Goal: Task Accomplishment & Management: Manage account settings

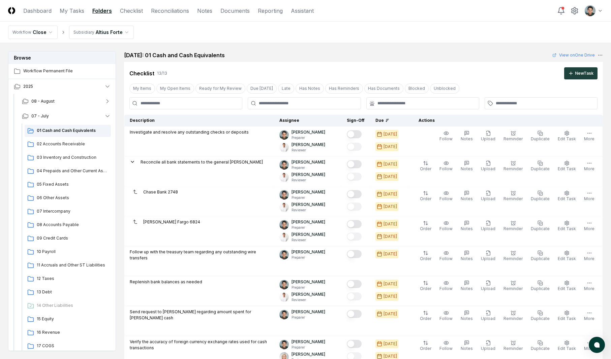
click at [315, 59] on div "[DATE]: 01 Cash and Cash Equivalents View on One Drive" at bounding box center [363, 55] width 479 height 8
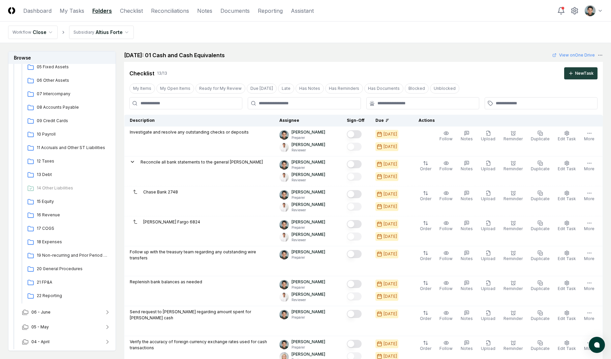
scroll to position [554, 0]
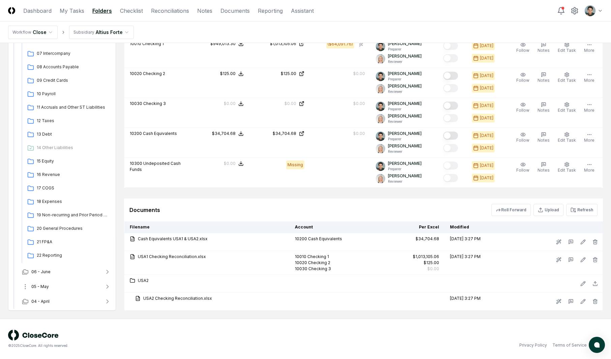
click at [67, 290] on button "05 - May" at bounding box center [67, 287] width 100 height 15
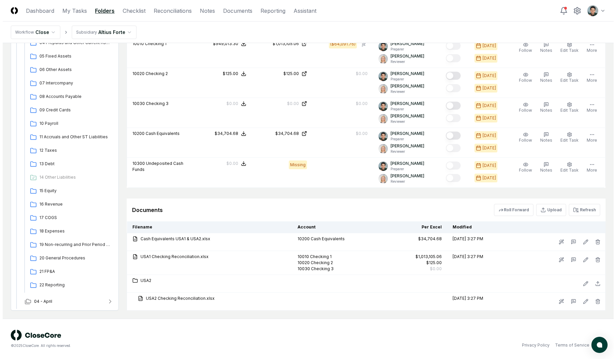
scroll to position [0, 0]
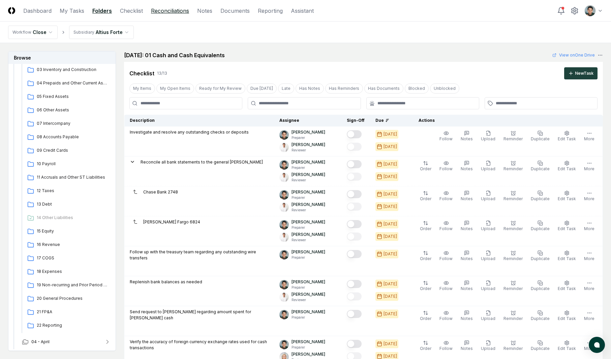
click at [168, 14] on link "Reconciliations" at bounding box center [170, 11] width 38 height 8
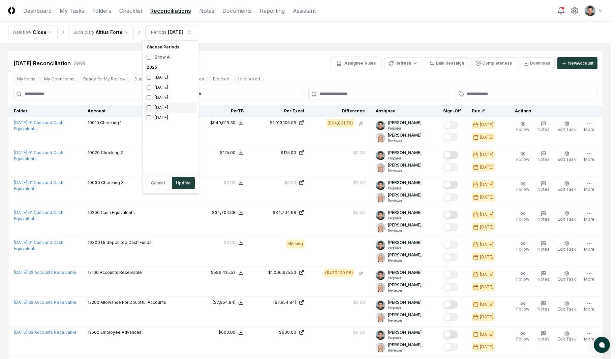
click at [169, 109] on div "[DATE]" at bounding box center [171, 108] width 54 height 10
click at [170, 87] on div "[DATE]" at bounding box center [171, 88] width 54 height 10
click at [179, 182] on button "Update" at bounding box center [183, 183] width 23 height 12
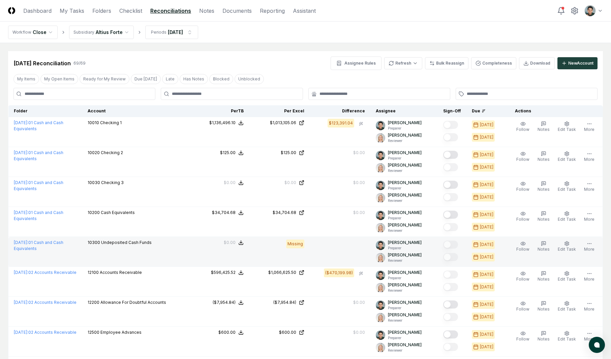
click at [578, 247] on div "Follow Notes Edit Task More" at bounding box center [555, 252] width 92 height 24
click at [576, 243] on button "Edit Task" at bounding box center [566, 247] width 21 height 14
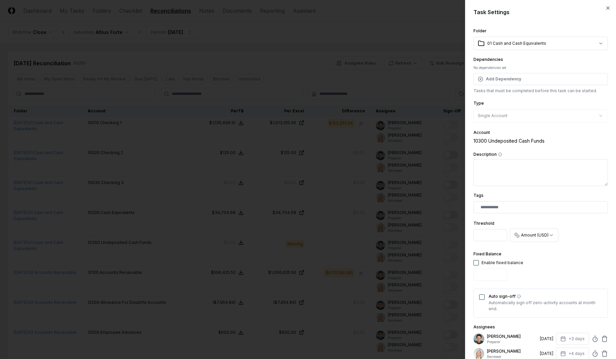
scroll to position [19, 0]
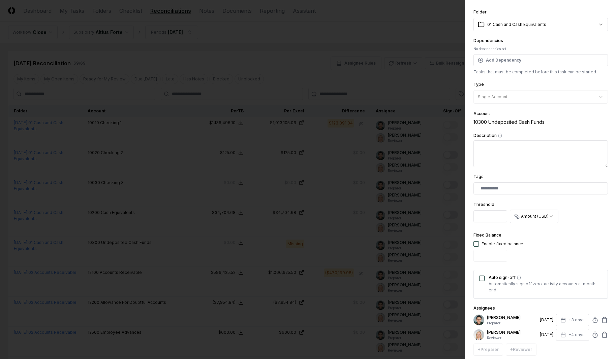
click at [508, 247] on div "Fixed Balance Enable fixed balance" at bounding box center [498, 247] width 50 height 33
click at [492, 249] on div "Fixed Balance Enable fixed balance" at bounding box center [498, 247] width 50 height 33
click at [492, 244] on div "Enable fixed balance" at bounding box center [502, 244] width 42 height 6
click at [478, 244] on button "button" at bounding box center [475, 244] width 5 height 5
type input "*"
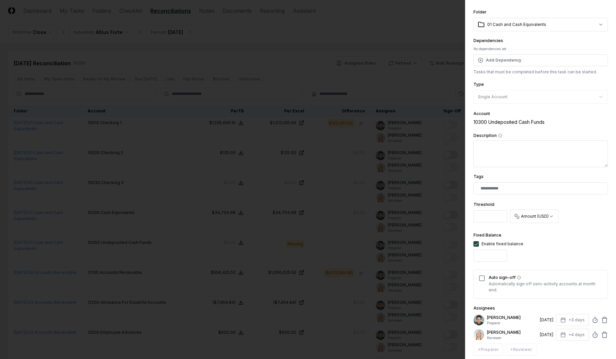
scroll to position [80, 0]
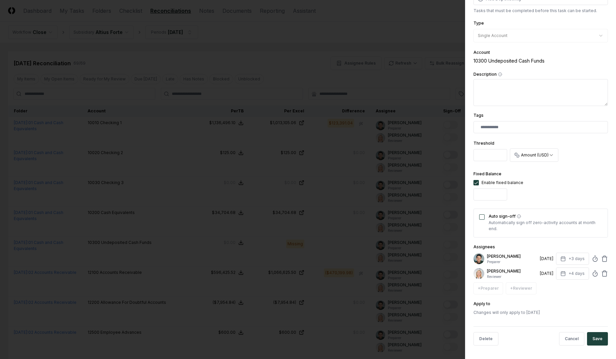
click at [590, 339] on button "Save" at bounding box center [597, 338] width 21 height 13
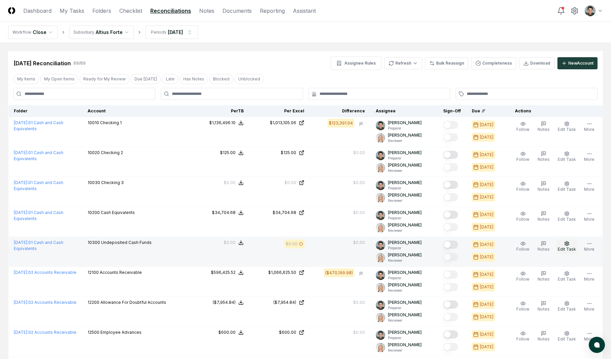
click at [569, 240] on button "Edit Task" at bounding box center [566, 247] width 21 height 14
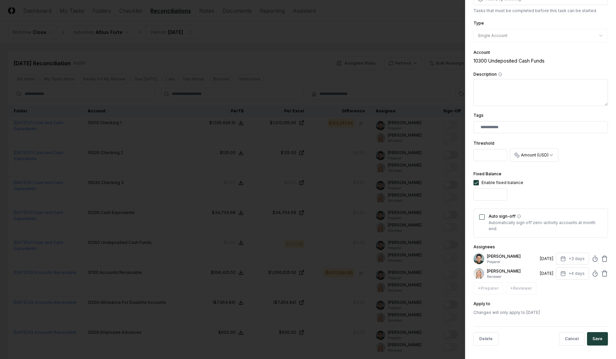
click at [481, 218] on button "Auto sign-off" at bounding box center [481, 217] width 5 height 5
click at [592, 343] on button "Save" at bounding box center [597, 338] width 21 height 13
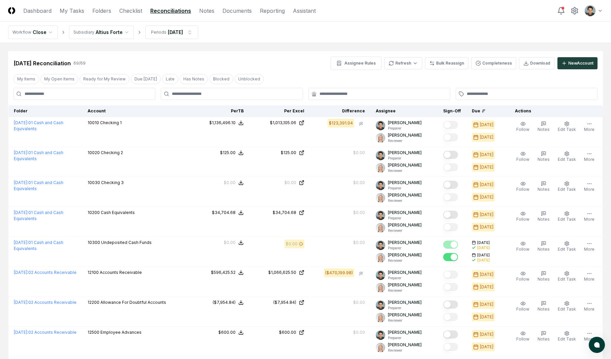
click at [288, 60] on div "[DATE] Reconciliation 69 / 69 Assignee Rules Refresh Bulk Reassign Completeness…" at bounding box center [305, 63] width 584 height 13
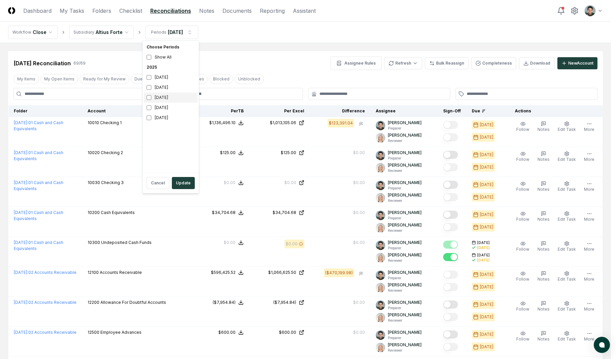
click at [162, 94] on div "[DATE]" at bounding box center [171, 98] width 54 height 10
click at [160, 106] on div "[DATE]" at bounding box center [171, 108] width 54 height 10
click at [180, 185] on button "Update" at bounding box center [183, 183] width 23 height 12
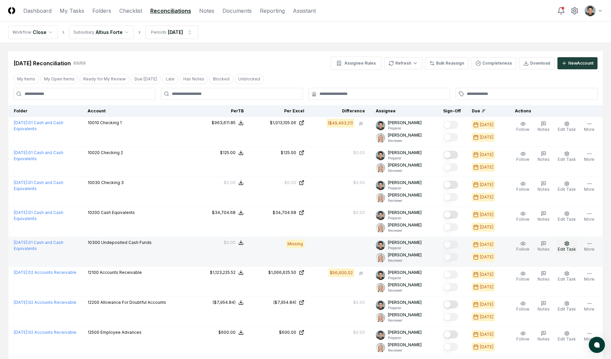
click at [572, 246] on button "Edit Task" at bounding box center [566, 247] width 21 height 14
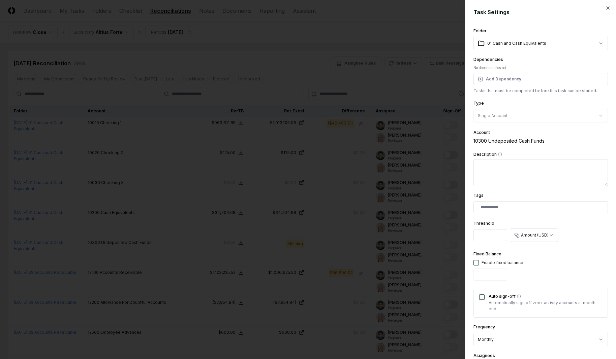
click at [476, 264] on button "button" at bounding box center [475, 262] width 5 height 5
type input "*"
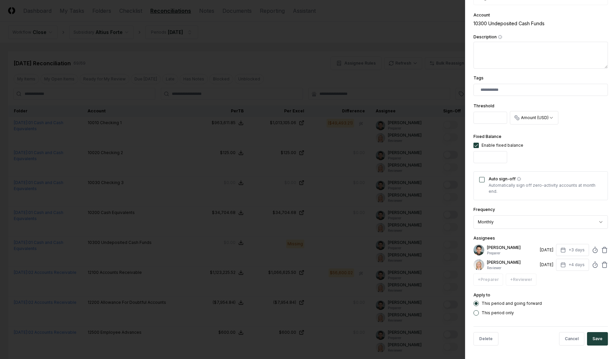
click at [482, 180] on button "Auto sign-off" at bounding box center [481, 179] width 5 height 5
click at [595, 338] on button "Save" at bounding box center [597, 338] width 21 height 13
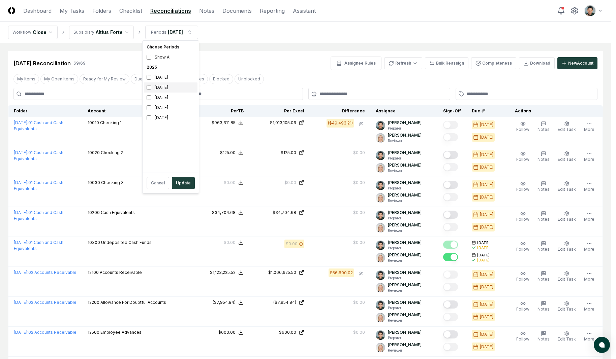
click at [166, 91] on div "[DATE]" at bounding box center [171, 88] width 54 height 10
click at [165, 99] on div "[DATE]" at bounding box center [171, 98] width 54 height 10
click at [192, 190] on div "Cancel Update" at bounding box center [171, 183] width 54 height 18
click at [188, 182] on button "Update" at bounding box center [183, 183] width 23 height 12
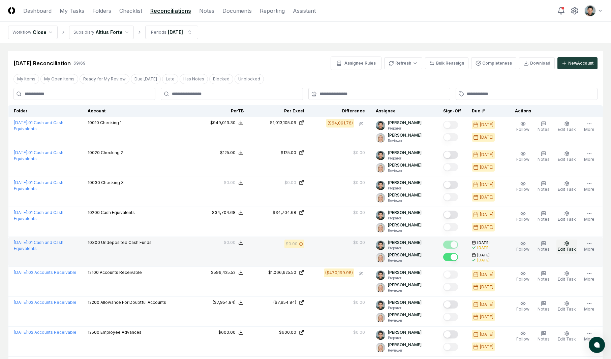
click at [563, 247] on span "Edit Task" at bounding box center [566, 249] width 18 height 5
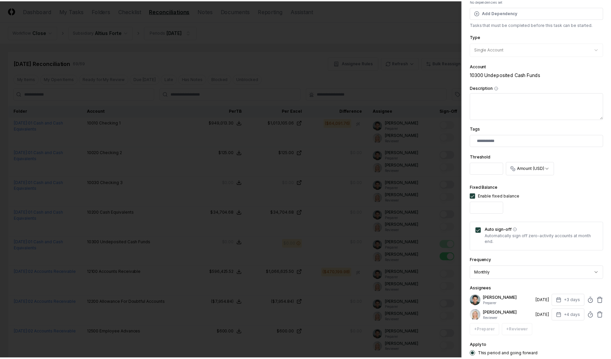
scroll to position [52, 0]
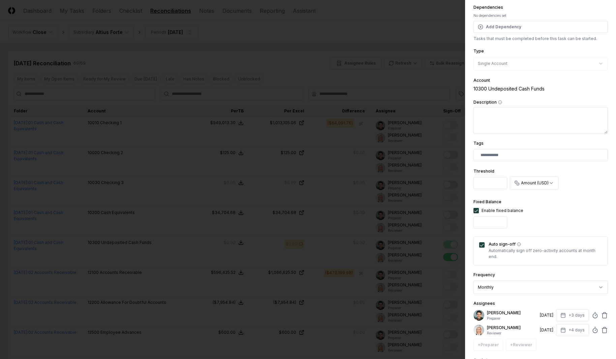
click at [234, 42] on div at bounding box center [308, 179] width 616 height 359
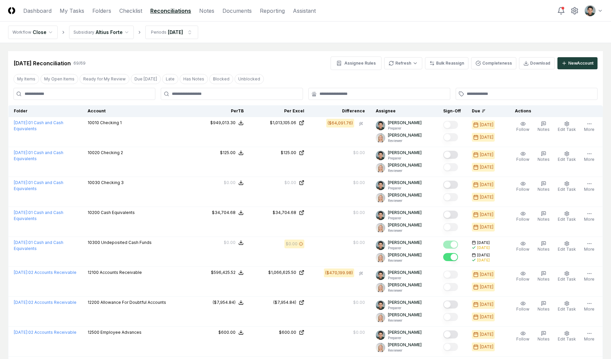
click at [234, 38] on nav "Workflow Close Subsidiary Altius Forte Periods [DATE]" at bounding box center [305, 33] width 611 height 22
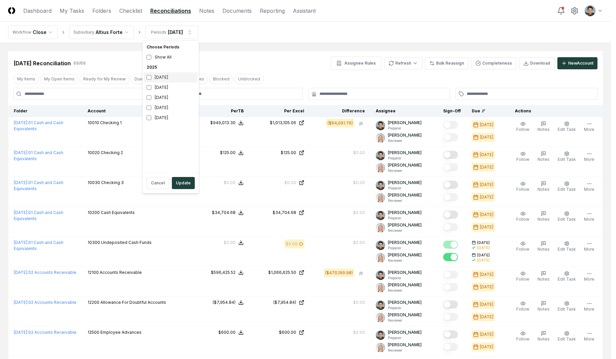
click at [164, 80] on div "[DATE]" at bounding box center [171, 77] width 54 height 10
click at [163, 87] on div "[DATE]" at bounding box center [171, 88] width 54 height 10
click at [185, 176] on div "Cancel Update" at bounding box center [171, 183] width 54 height 18
click at [185, 179] on button "Update" at bounding box center [183, 183] width 23 height 12
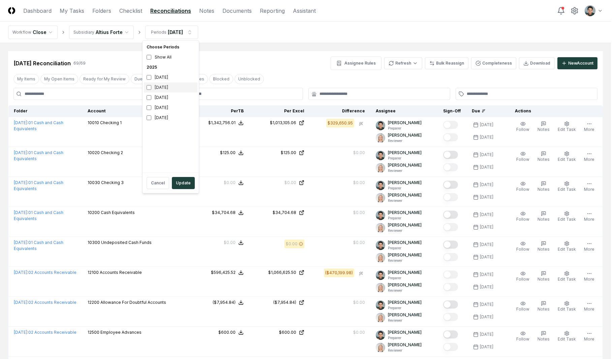
click at [166, 83] on div "[DATE]" at bounding box center [171, 88] width 54 height 10
click at [167, 78] on div "[DATE]" at bounding box center [171, 77] width 54 height 10
click at [181, 185] on button "Update" at bounding box center [183, 183] width 23 height 12
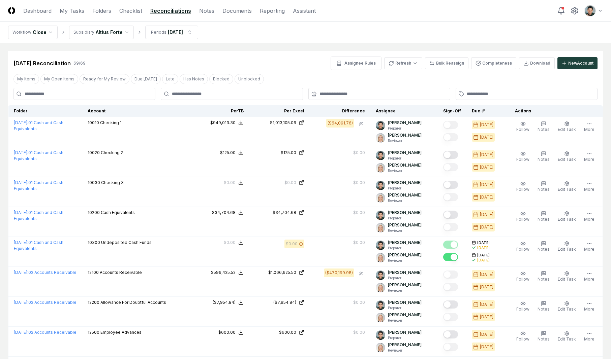
click at [274, 34] on nav "Workflow Close Subsidiary Altius Forte Periods [DATE]" at bounding box center [305, 33] width 611 height 22
click at [134, 8] on link "Checklist" at bounding box center [130, 11] width 23 height 8
